Goal: Task Accomplishment & Management: Complete application form

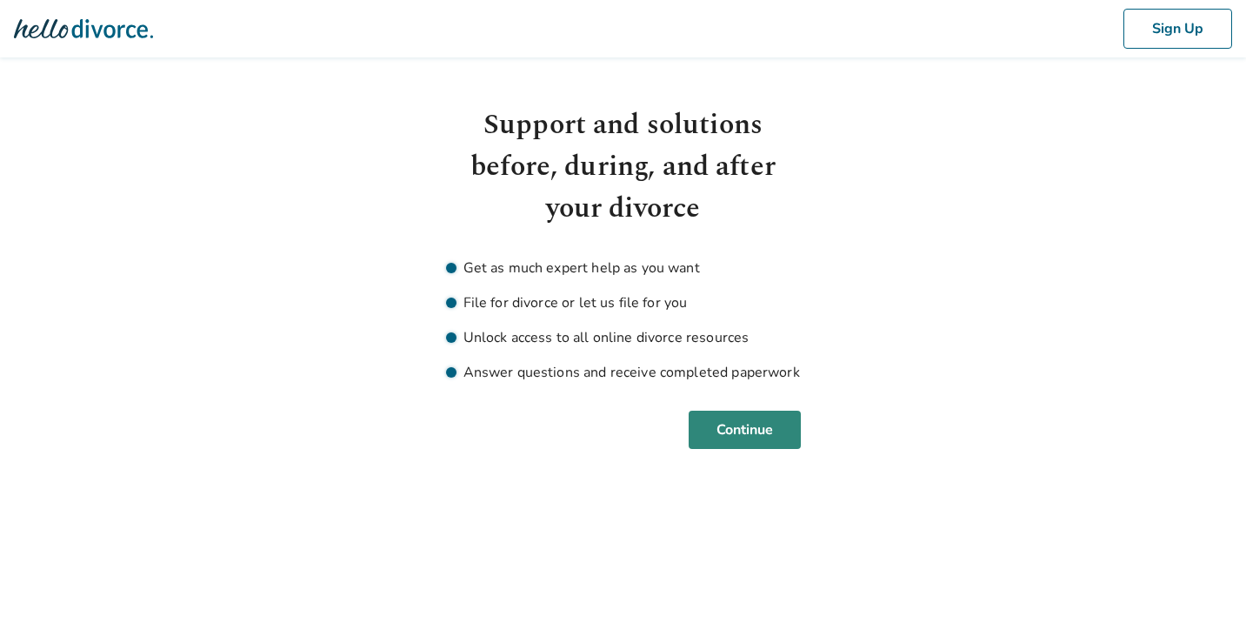
click at [726, 419] on button "Continue" at bounding box center [745, 430] width 112 height 38
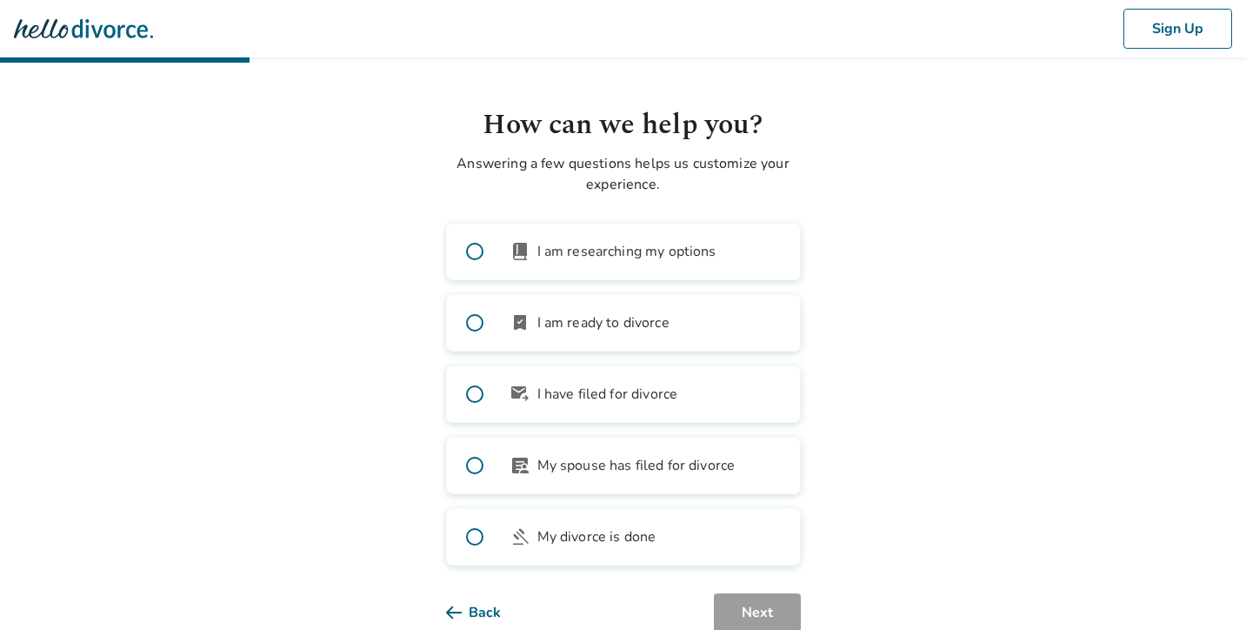
click at [696, 243] on span "I am researching my options" at bounding box center [627, 251] width 179 height 21
click at [760, 599] on button "Next" at bounding box center [757, 612] width 87 height 38
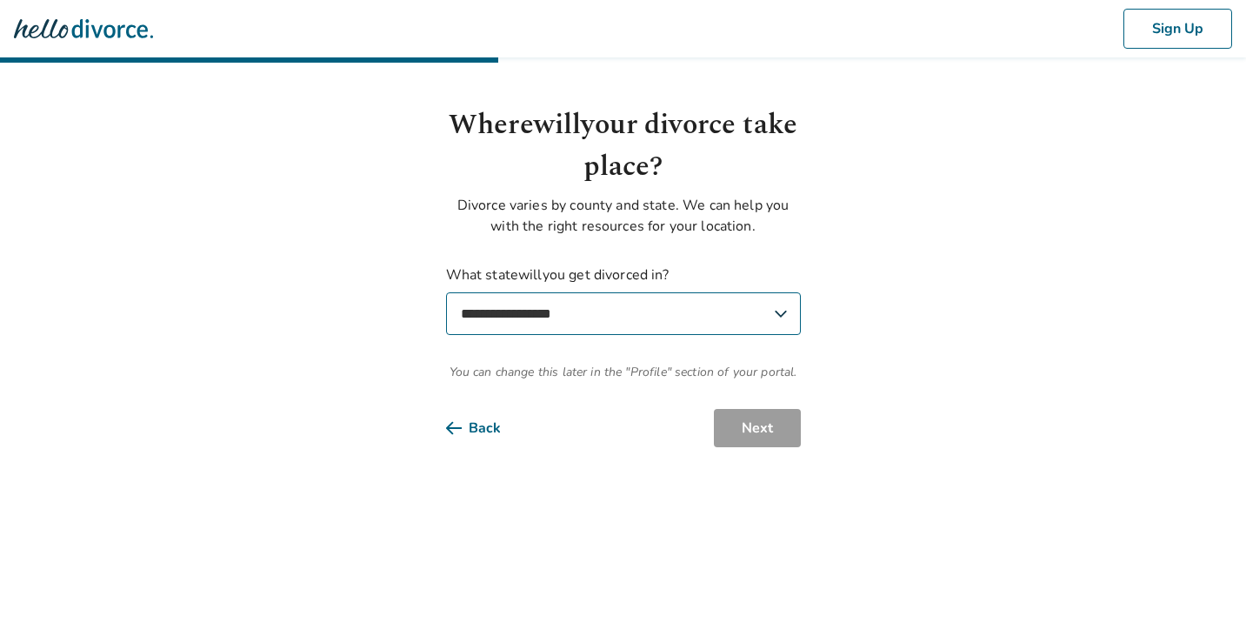
select select "**"
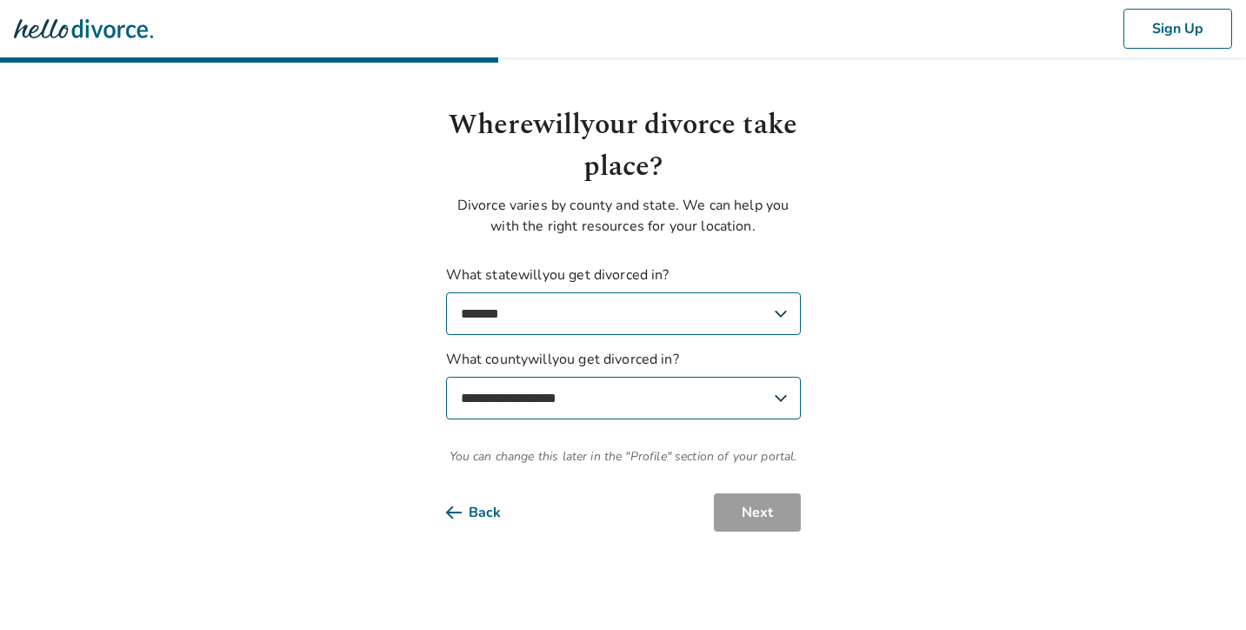
select select "**********"
click at [732, 501] on button "Next" at bounding box center [757, 512] width 87 height 38
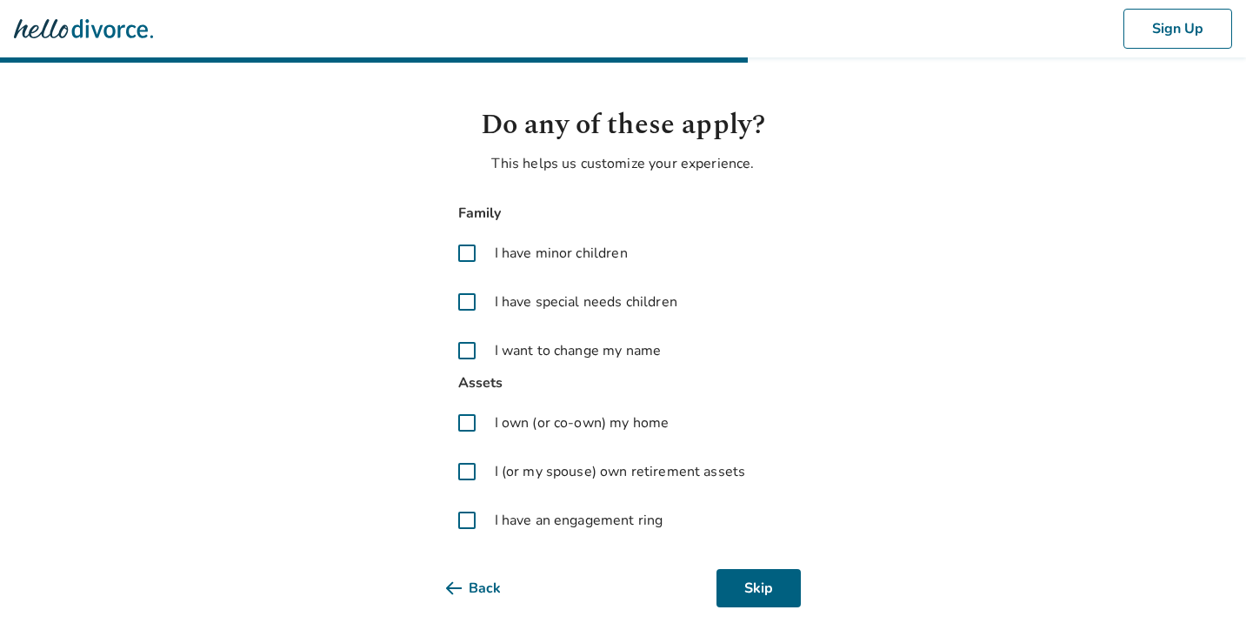
click at [600, 304] on span "I have special needs children" at bounding box center [586, 301] width 183 height 21
click at [602, 422] on span "I own (or co-own) my home" at bounding box center [582, 422] width 175 height 21
click at [605, 473] on span "I (or my spouse) own retirement assets" at bounding box center [620, 471] width 251 height 21
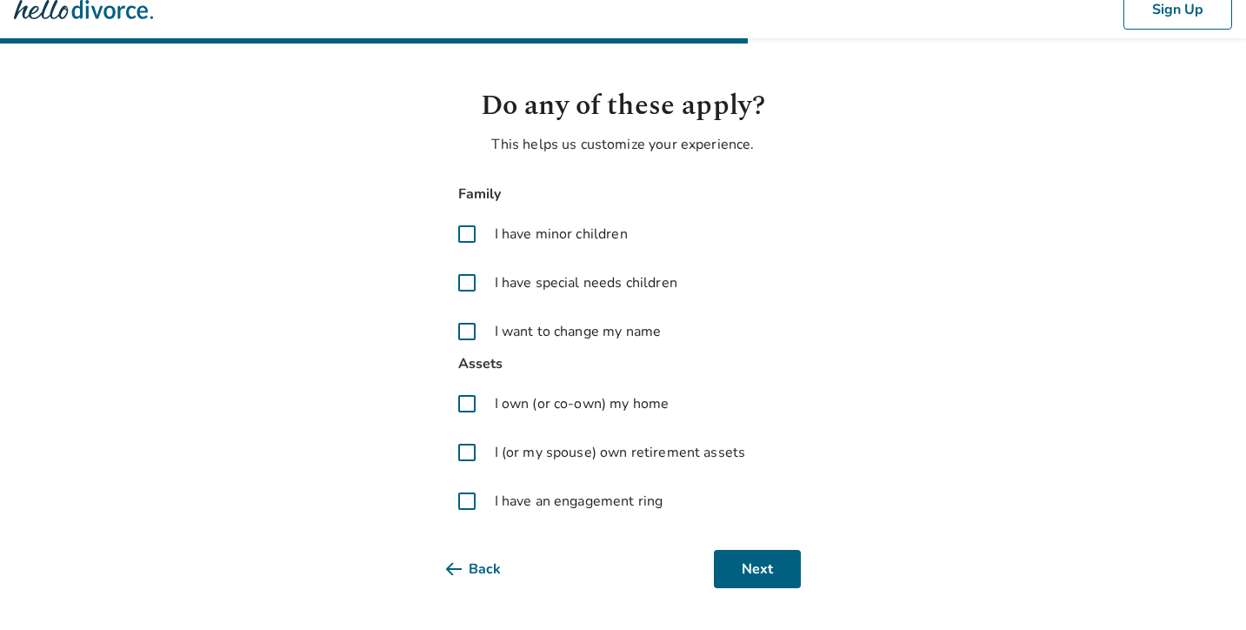
scroll to position [19, 0]
click at [609, 502] on span "I have an engagement ring" at bounding box center [579, 501] width 169 height 21
click at [613, 332] on span "I want to change my name" at bounding box center [578, 331] width 167 height 21
click at [748, 571] on button "Next" at bounding box center [757, 569] width 87 height 38
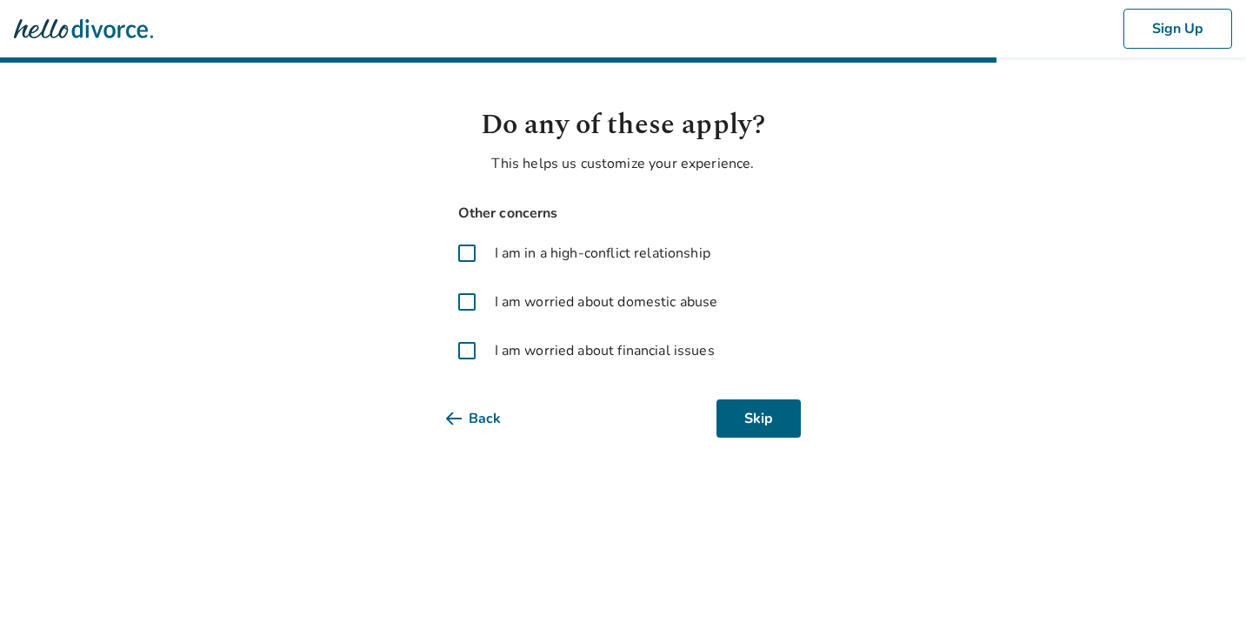
click at [469, 353] on span at bounding box center [467, 351] width 42 height 42
click at [472, 245] on span at bounding box center [467, 253] width 42 height 42
click at [740, 415] on button "Next" at bounding box center [757, 418] width 87 height 38
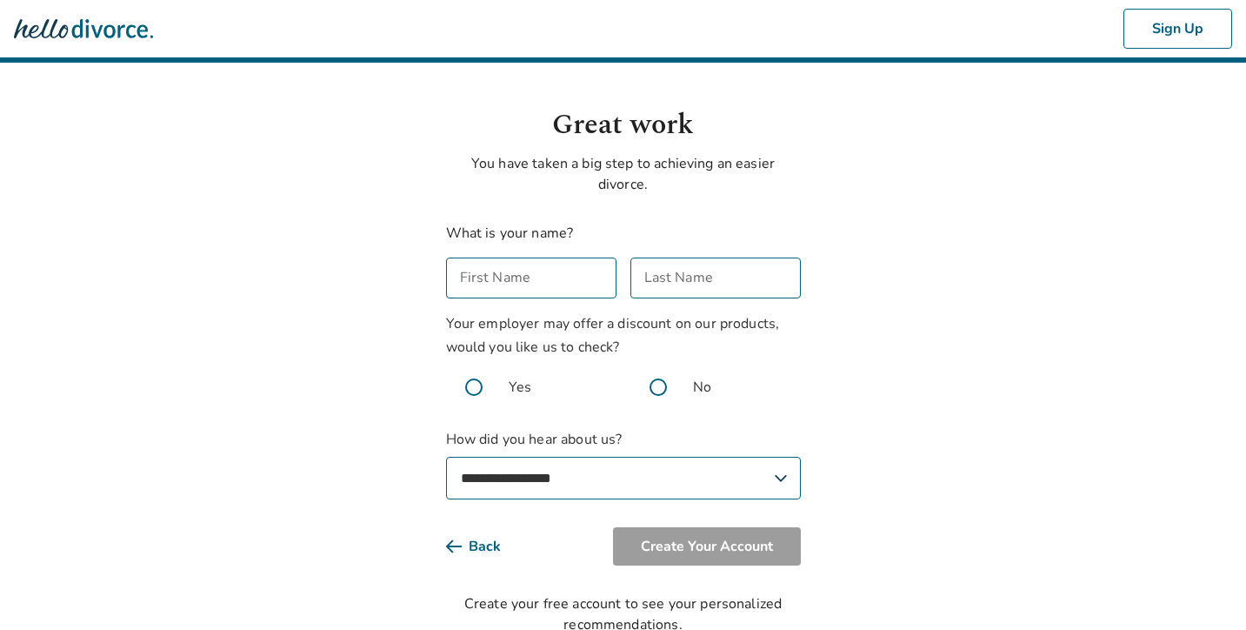
click at [656, 397] on span at bounding box center [659, 387] width 56 height 56
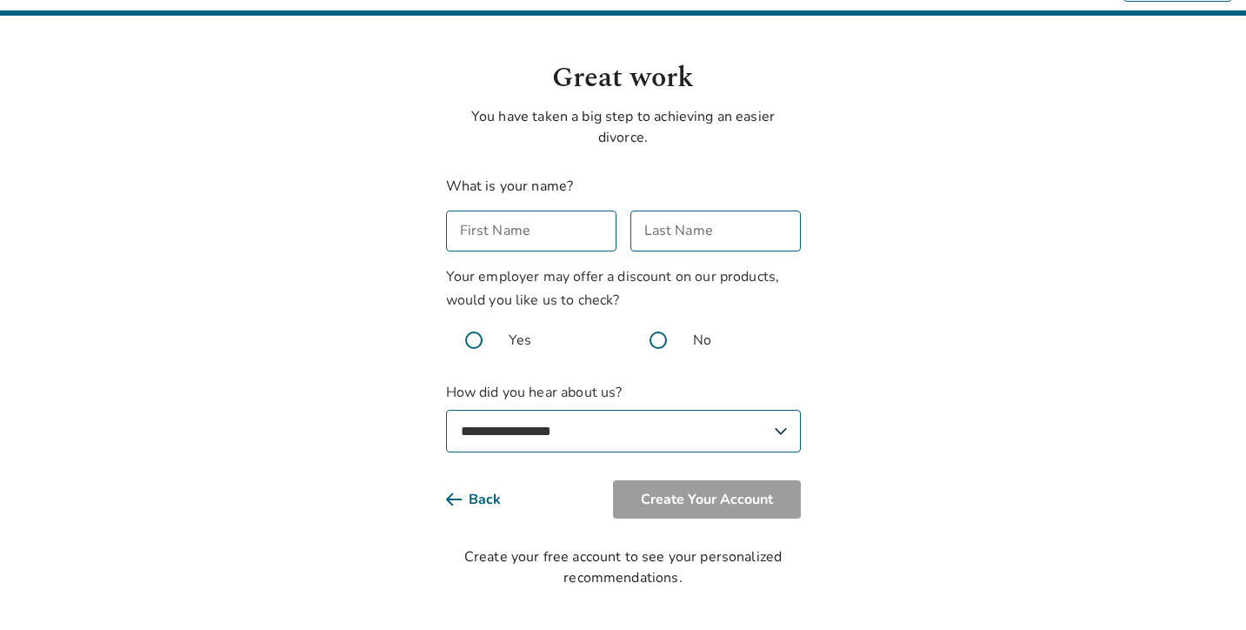
scroll to position [47, 0]
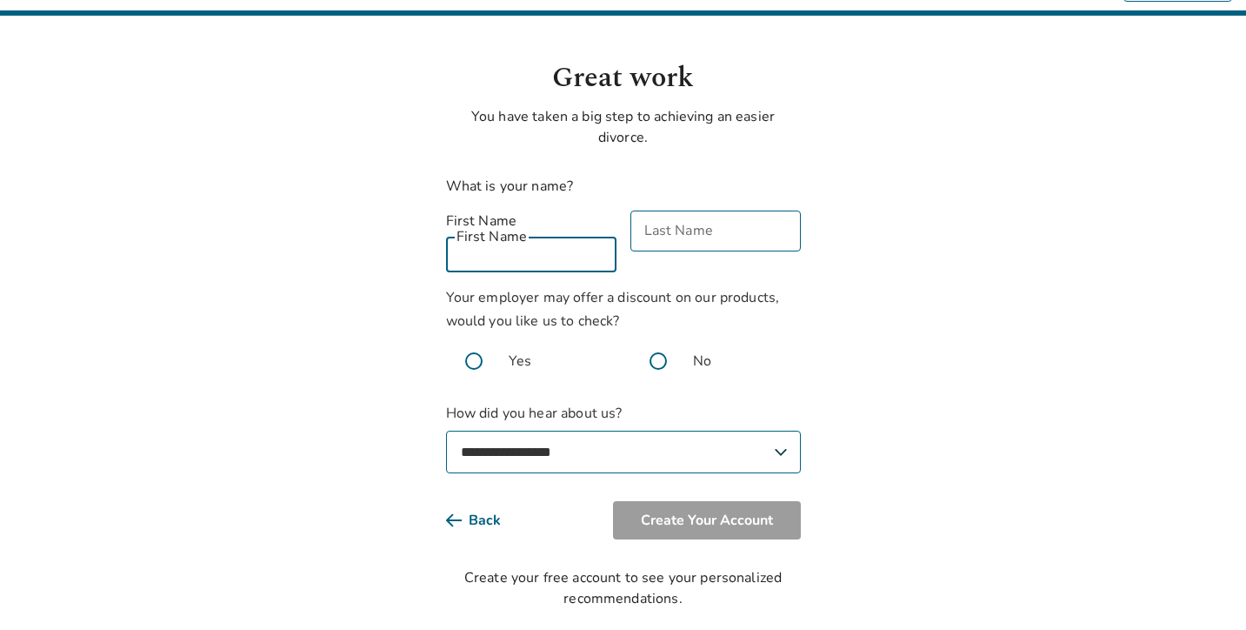
click at [560, 240] on input "First Name" at bounding box center [531, 251] width 170 height 41
type input "*"
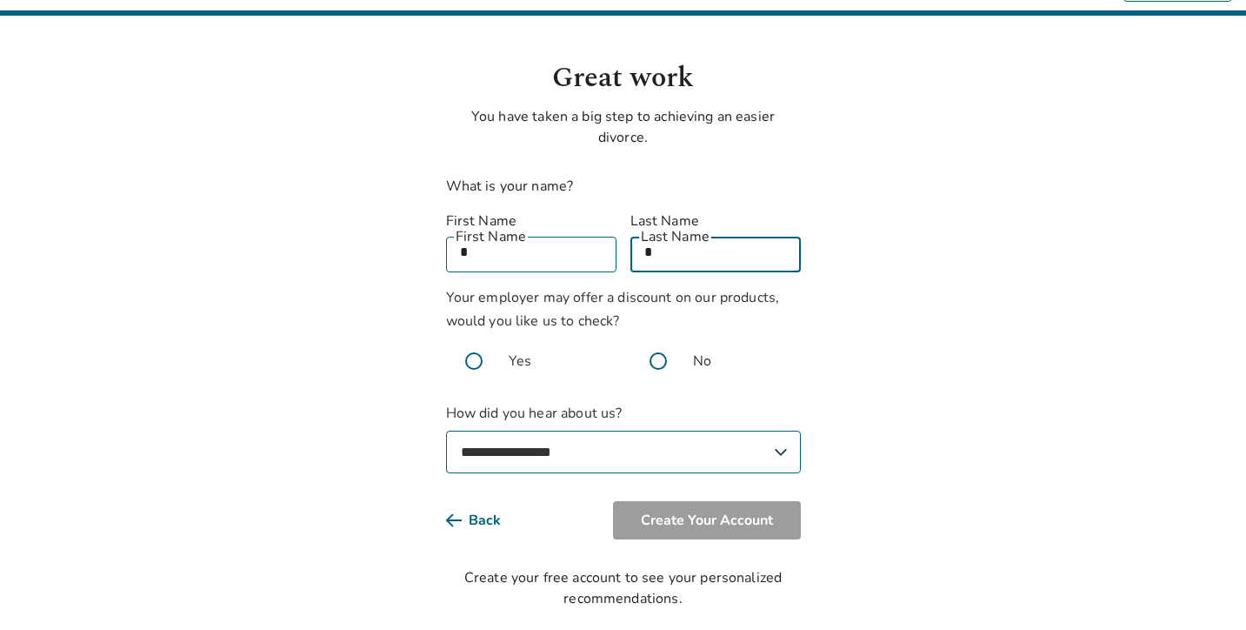
type input "*"
select select "**********"
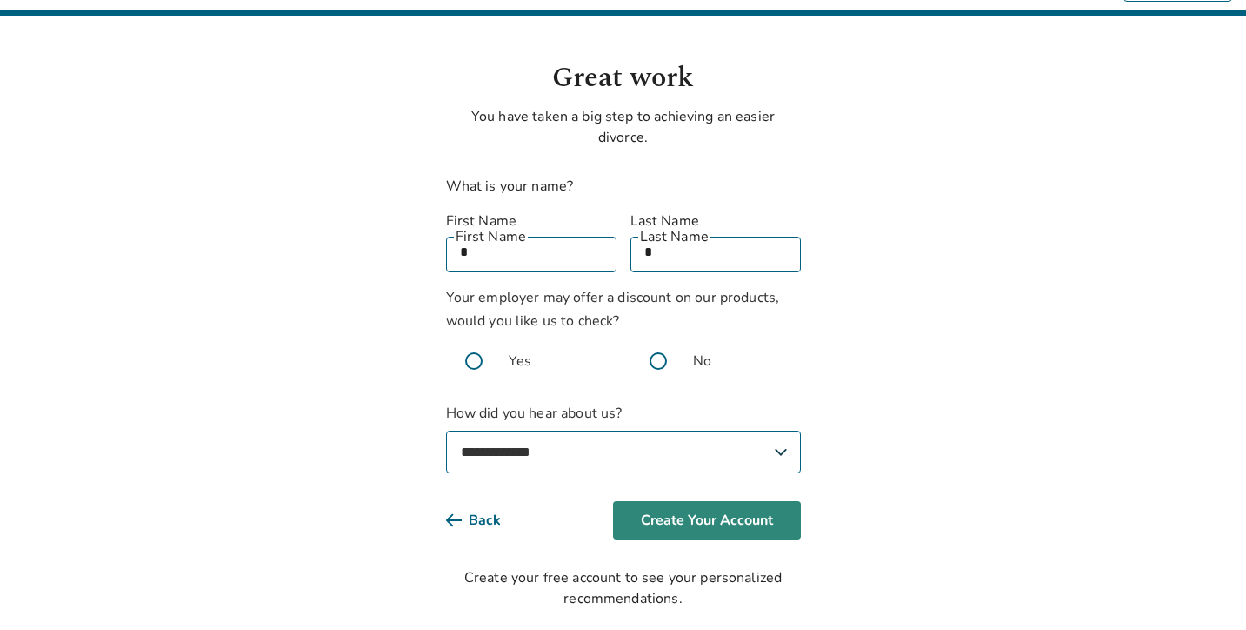
click at [674, 516] on button "Create Your Account" at bounding box center [707, 520] width 188 height 38
